Goal: Information Seeking & Learning: Learn about a topic

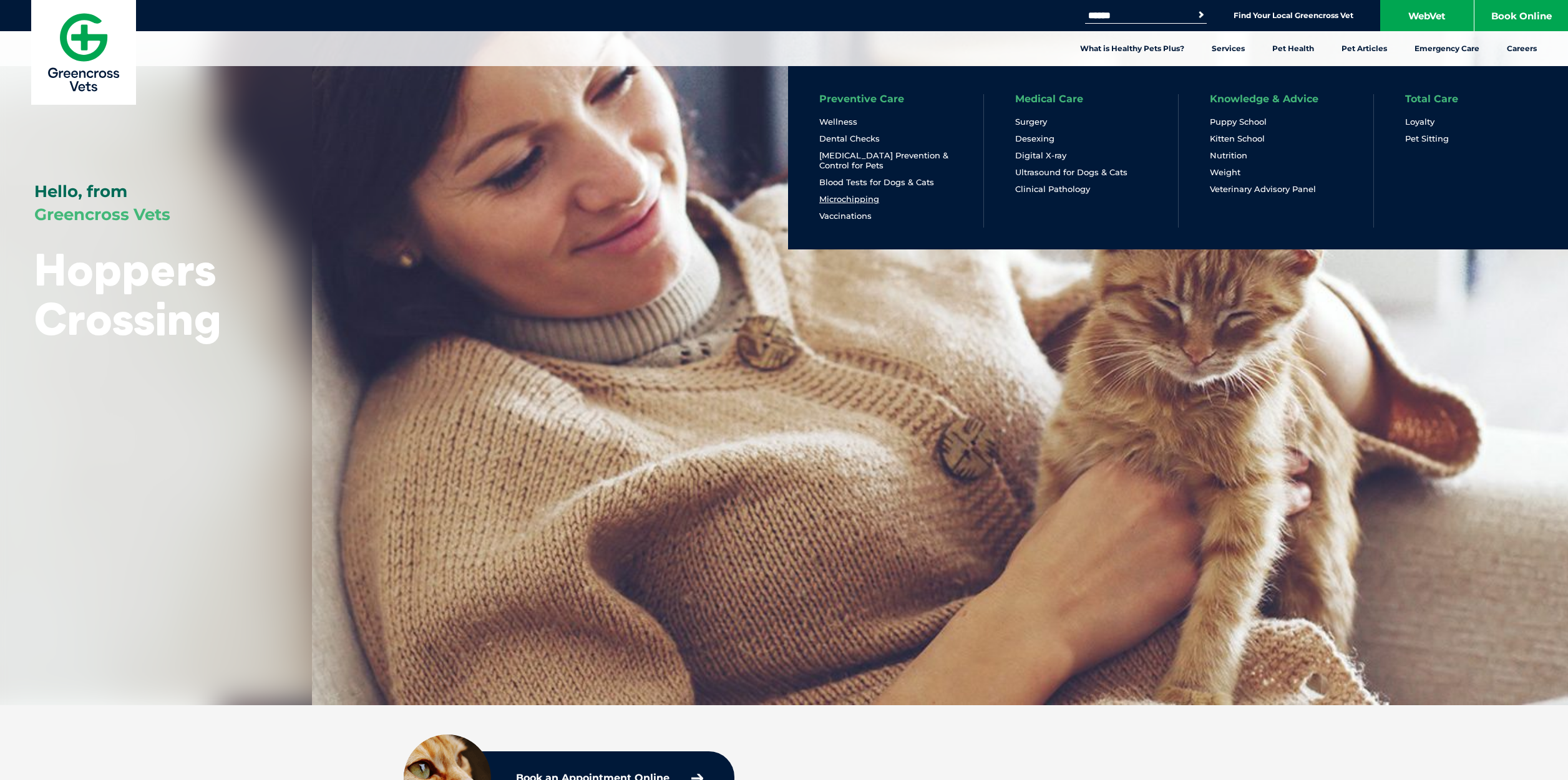
click at [868, 199] on link "Microchipping" at bounding box center [849, 199] width 60 height 11
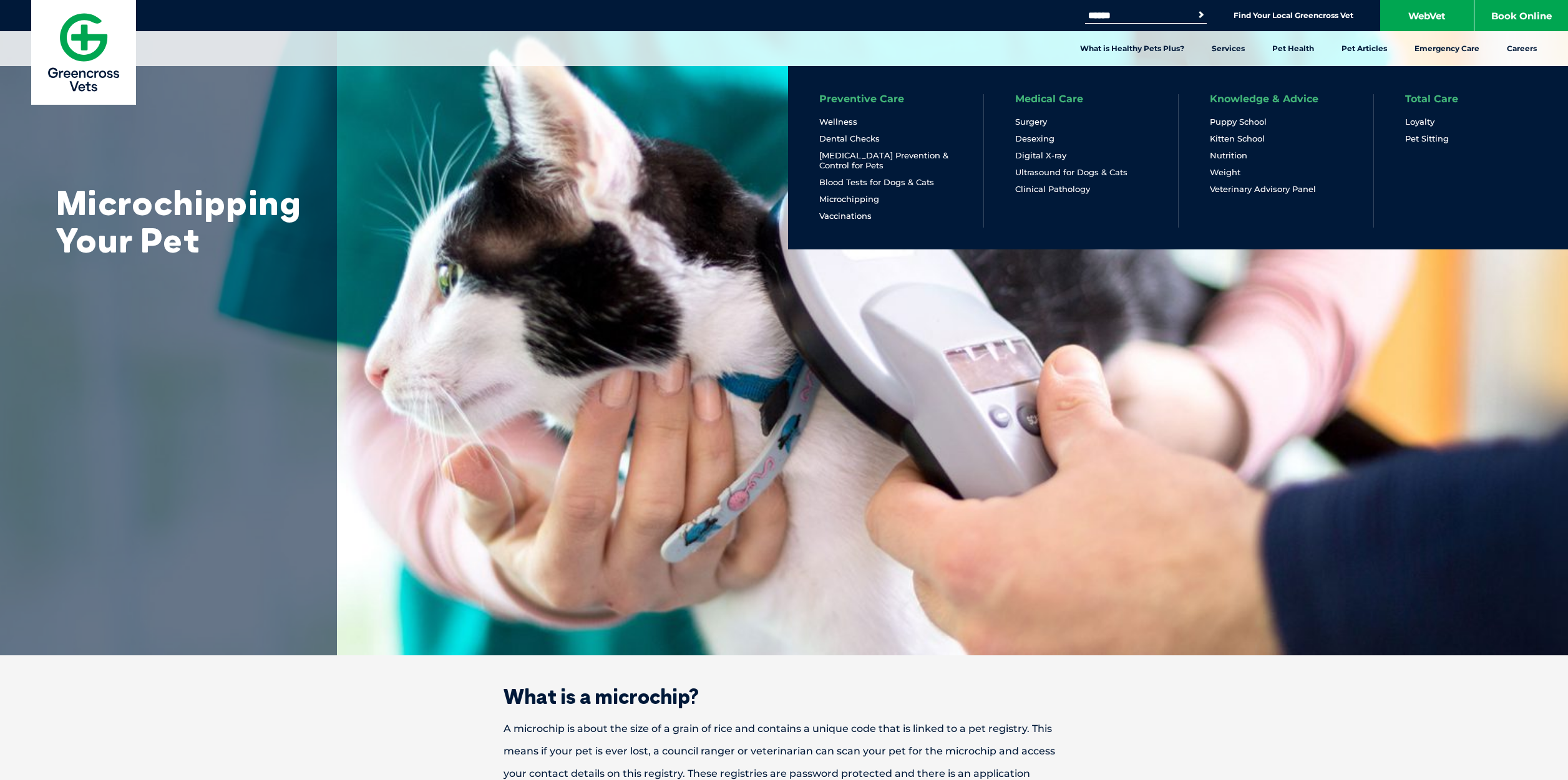
click at [862, 221] on li "Preventive Care Wellness Dental Checks Parasite Prevention & Control for Pets B…" at bounding box center [886, 161] width 195 height 134
click at [862, 220] on link "Vaccinations" at bounding box center [845, 216] width 52 height 11
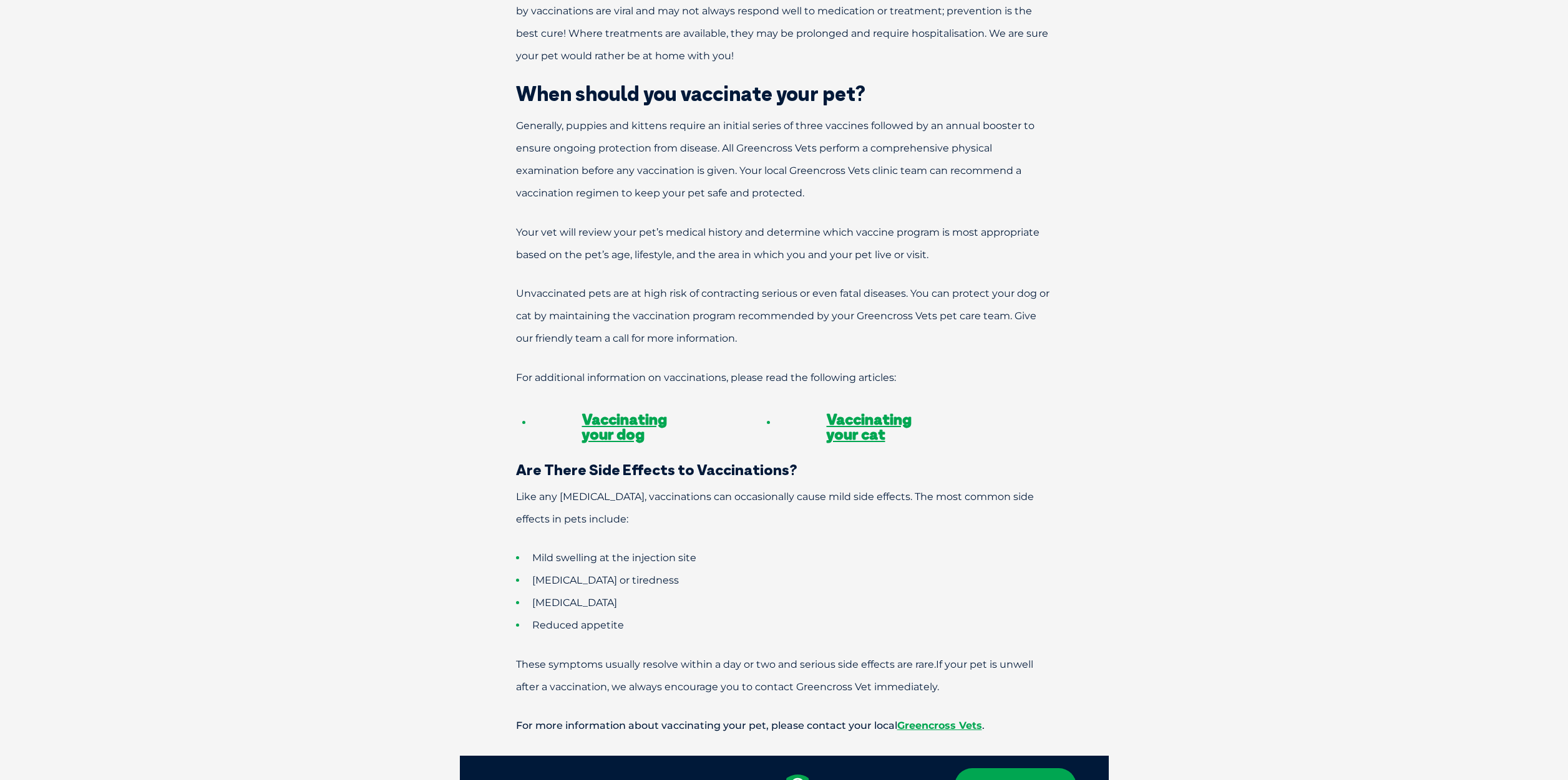
scroll to position [1076, 0]
click at [635, 409] on link "Vaccinating your dog" at bounding box center [625, 425] width 85 height 34
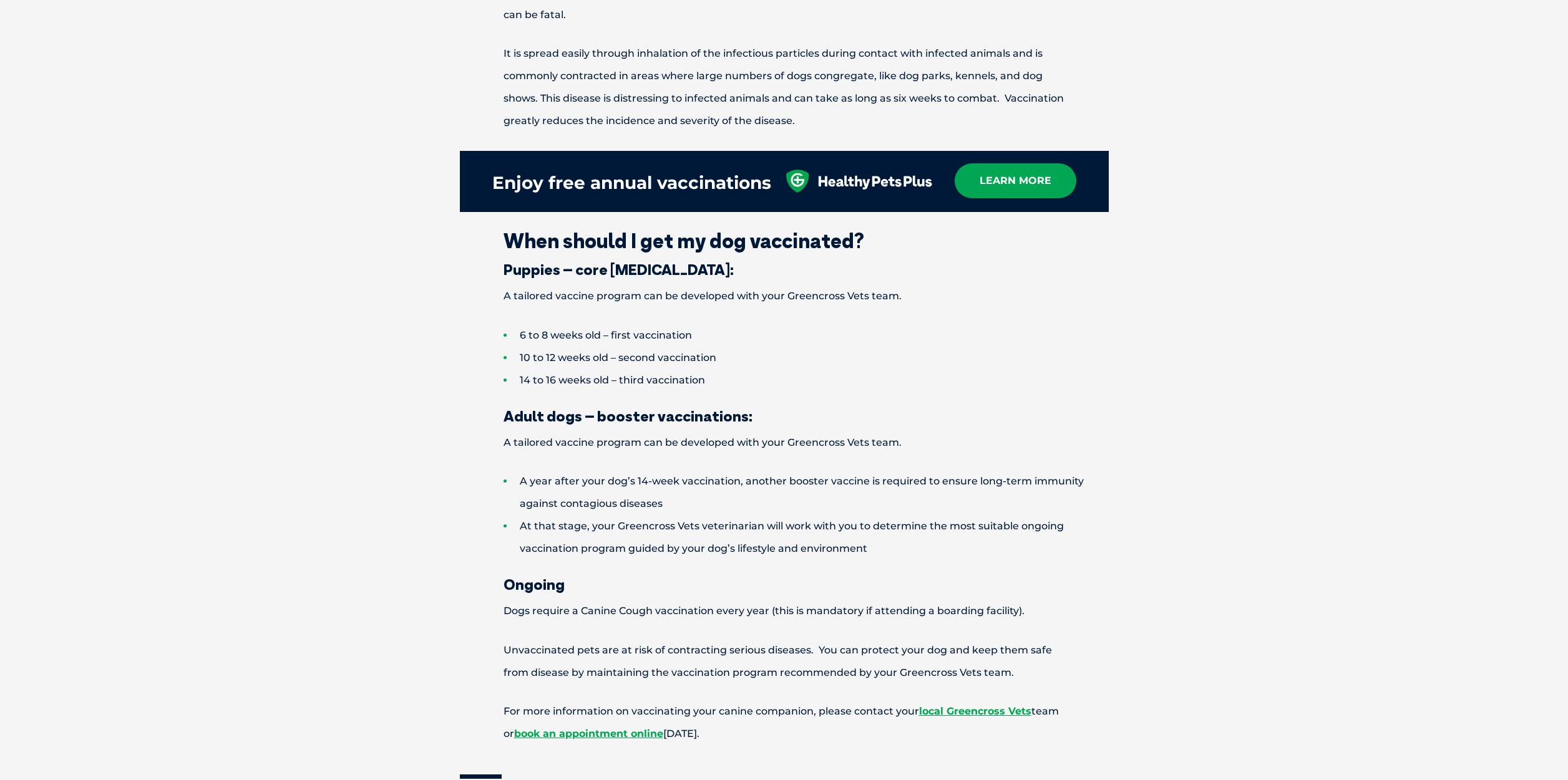
scroll to position [1793, 0]
